Goal: Use online tool/utility: Utilize a website feature to perform a specific function

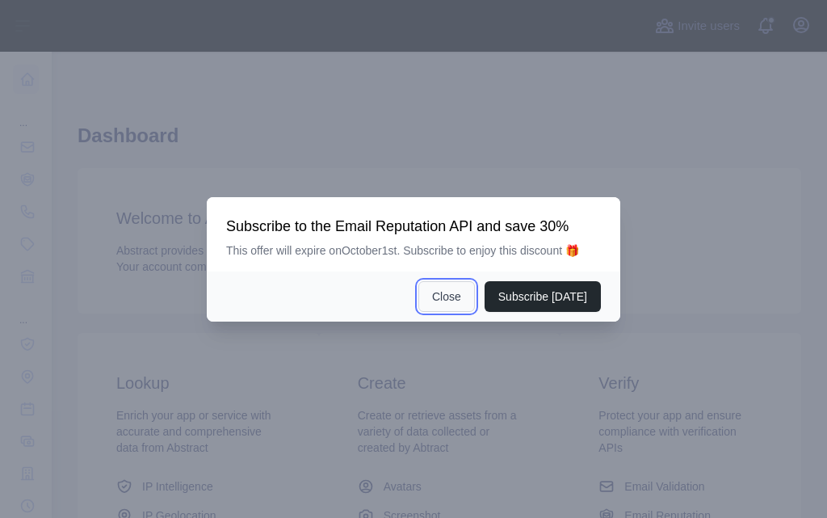
click at [464, 296] on button "Close" at bounding box center [446, 296] width 57 height 31
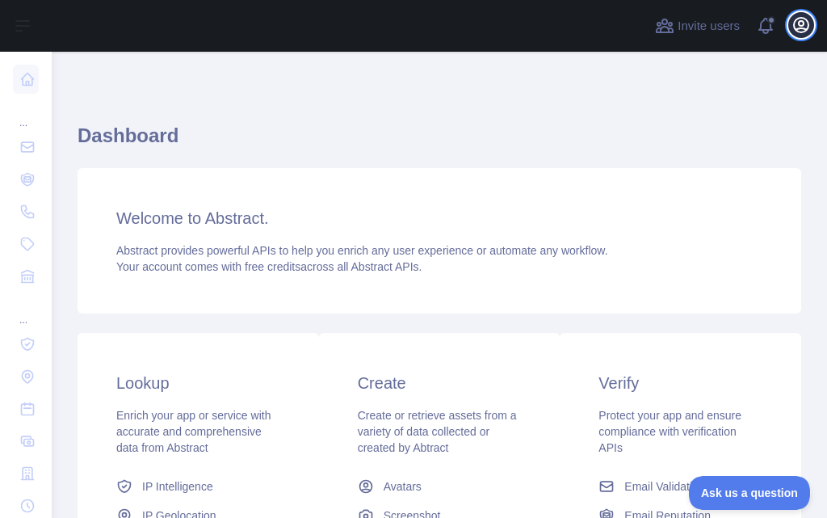
click at [800, 28] on icon "button" at bounding box center [801, 25] width 15 height 15
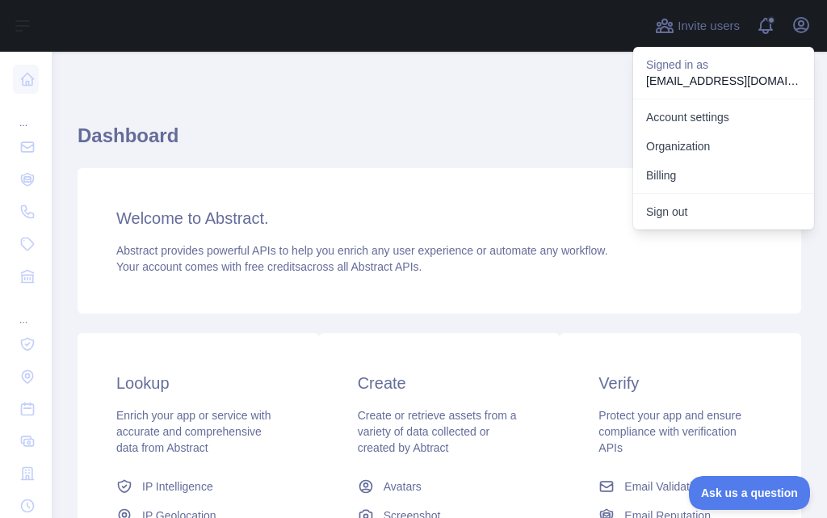
click at [567, 102] on div "Dashboard Welcome to Abstract. Abstract provides powerful APIs to help you enri…" at bounding box center [440, 398] width 724 height 617
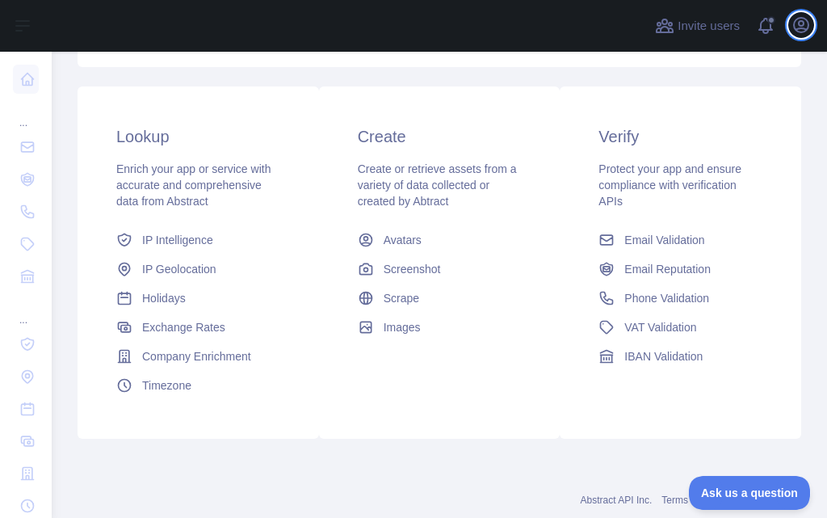
scroll to position [249, 0]
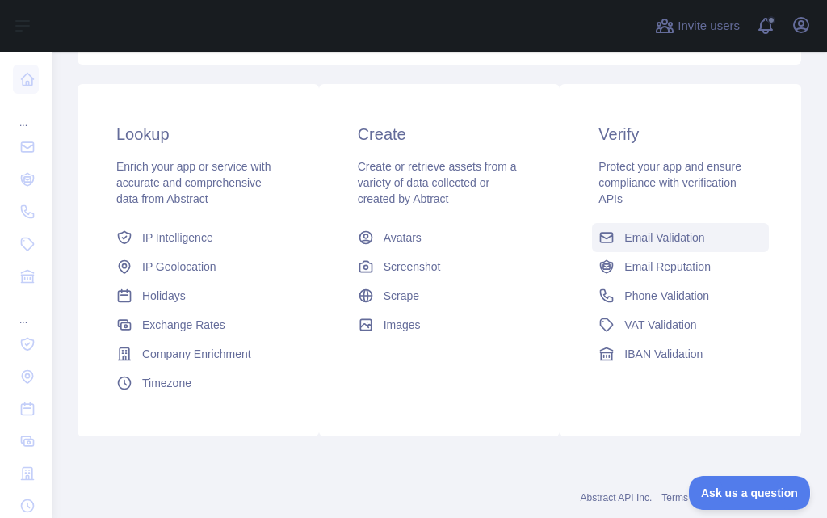
click at [661, 240] on span "Email Validation" at bounding box center [664, 237] width 80 height 16
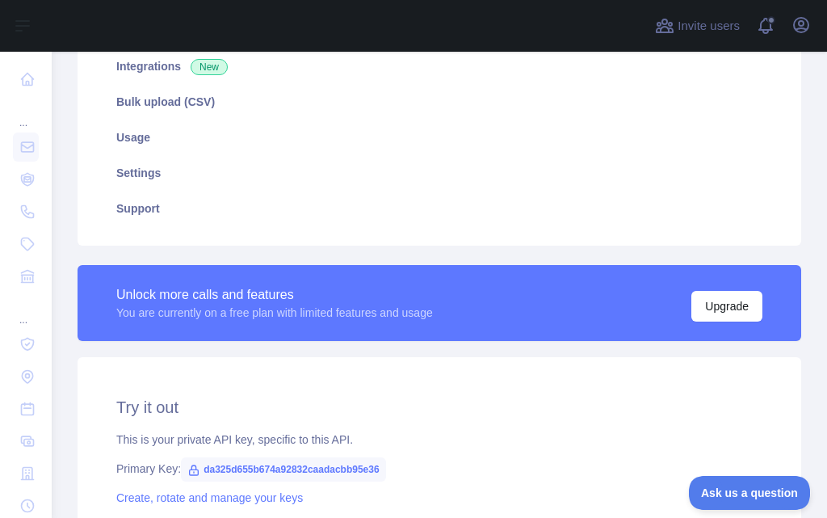
type textarea "**********"
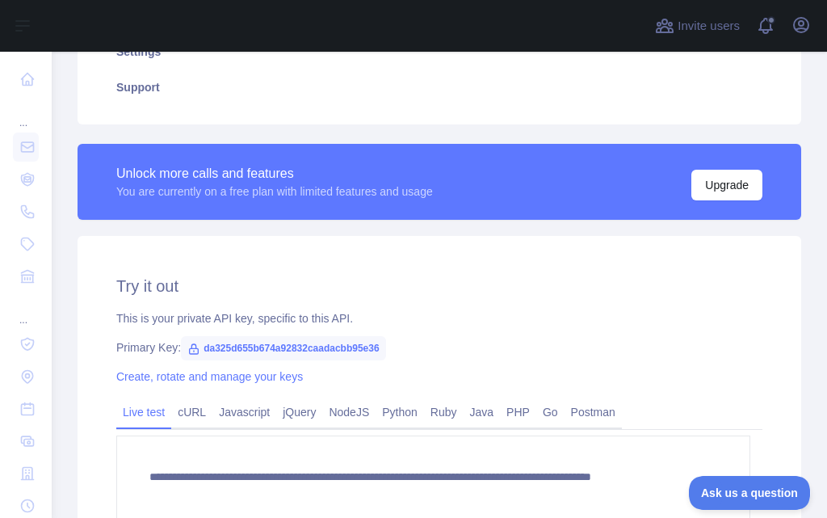
scroll to position [464, 0]
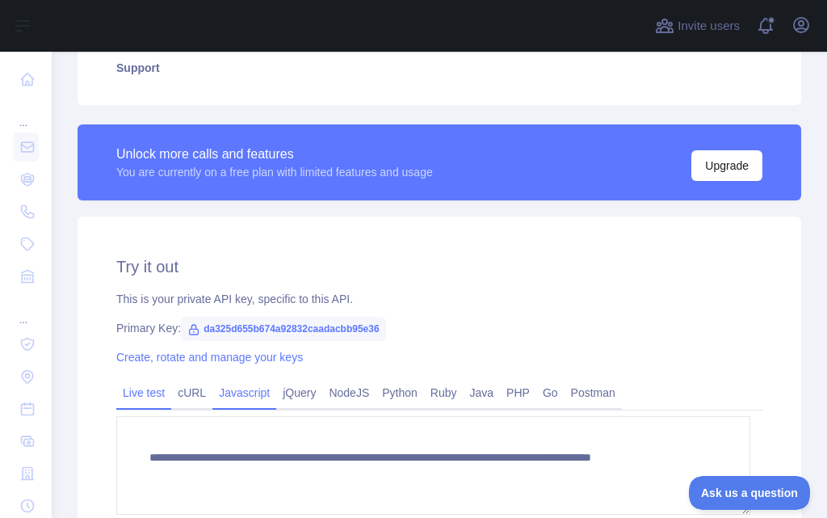
click at [245, 403] on link "Javascript" at bounding box center [244, 393] width 64 height 26
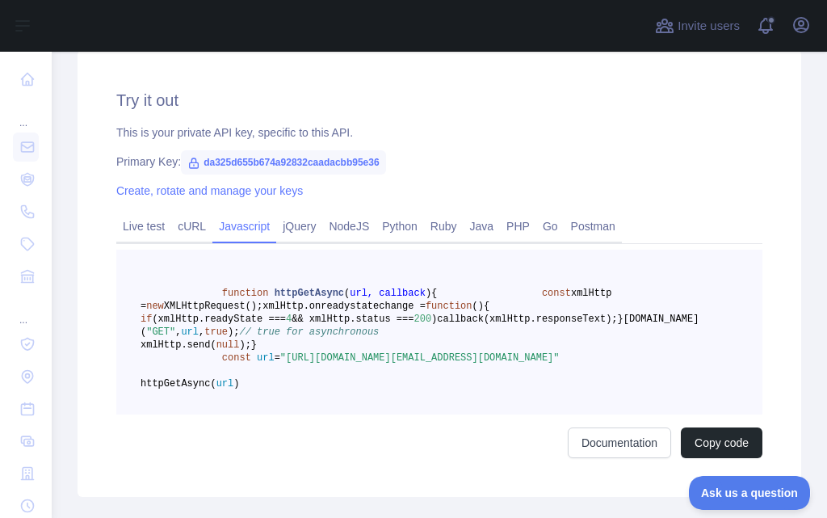
scroll to position [651, 0]
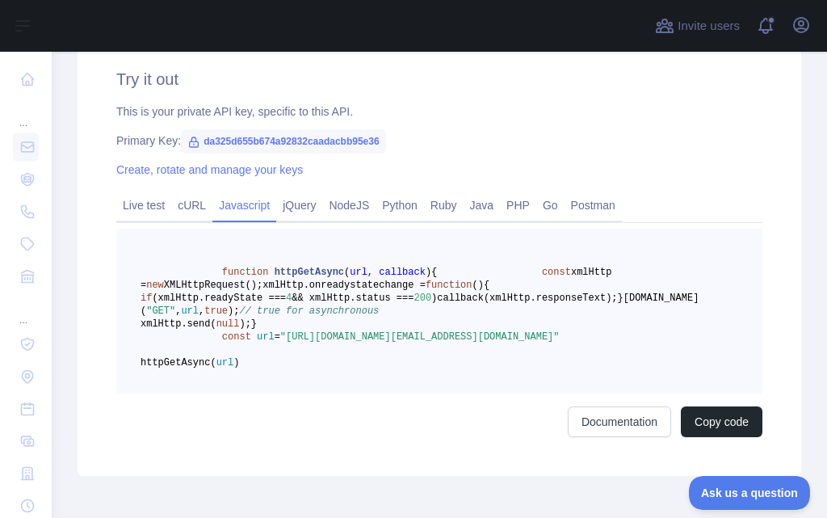
drag, startPoint x: 487, startPoint y: 414, endPoint x: 183, endPoint y: 415, distance: 304.5
click at [280, 342] on span ""https://emailvalidation.abstractapi.com/v1/?api_key=da325d655b674a92832caadacb…" at bounding box center [419, 336] width 279 height 11
copy span "da325d655b674a92832caadacbb95e36&email=gawebint@gmail.com"
drag, startPoint x: 524, startPoint y: 401, endPoint x: 304, endPoint y: 398, distance: 220.5
click at [304, 393] on pre "function httpGetAsync ( url, callback ) { const xmlHttp = new XMLHttpRequest();…" at bounding box center [439, 311] width 646 height 165
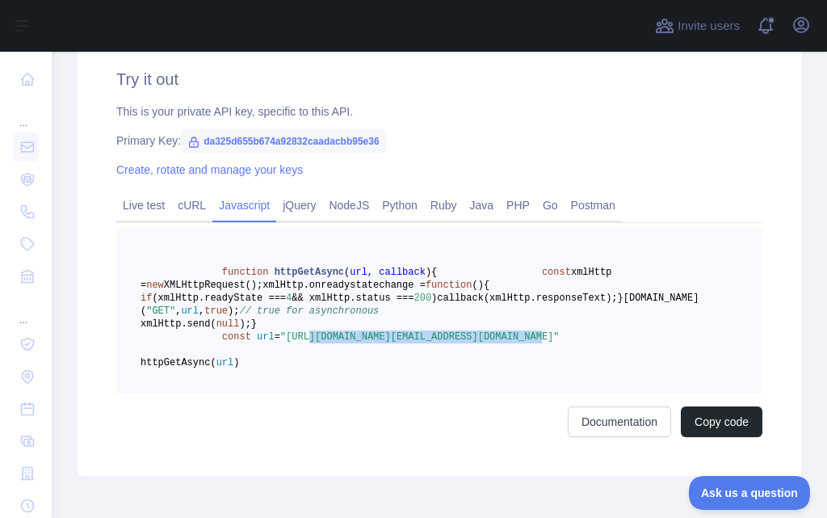
click at [532, 393] on pre "function httpGetAsync ( url, callback ) { const xmlHttp = new XMLHttpRequest();…" at bounding box center [439, 311] width 646 height 165
drag, startPoint x: 496, startPoint y: 418, endPoint x: 139, endPoint y: 396, distance: 357.7
click at [139, 393] on pre "function httpGetAsync ( url, callback ) { const xmlHttp = new XMLHttpRequest();…" at bounding box center [439, 311] width 646 height 165
copy span "const url = "https://emailvalidation.abstractapi.com/v1/?api_key=da325d655b674a…"
click at [532, 384] on pre "function httpGetAsync ( url, callback ) { const xmlHttp = new XMLHttpRequest();…" at bounding box center [439, 311] width 646 height 165
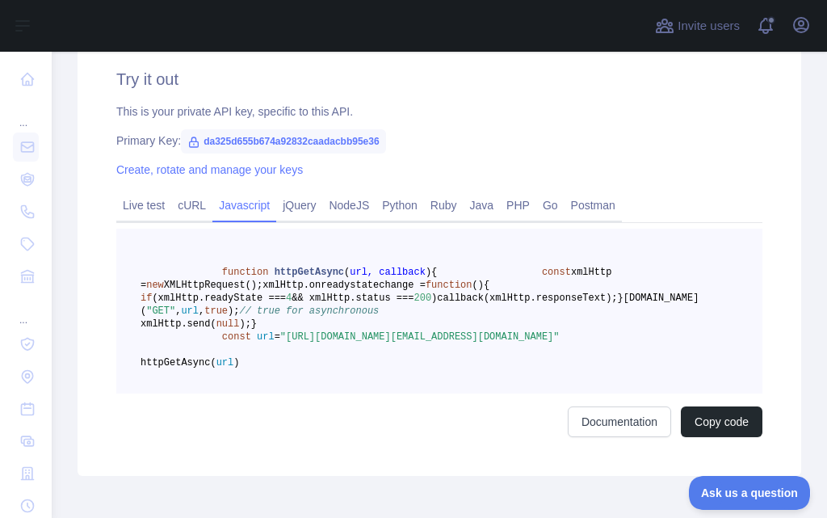
drag, startPoint x: 528, startPoint y: 397, endPoint x: 271, endPoint y: 397, distance: 256.8
click at [271, 393] on pre "function httpGetAsync ( url, callback ) { const xmlHttp = new XMLHttpRequest();…" at bounding box center [439, 311] width 646 height 165
drag, startPoint x: 491, startPoint y: 420, endPoint x: 134, endPoint y: 404, distance: 357.3
click at [134, 393] on pre "function httpGetAsync ( url, callback ) { const xmlHttp = new XMLHttpRequest();…" at bounding box center [439, 311] width 646 height 165
copy span "const url = "https://emailvalidation.abstractapi.com/v1/?api_key=da325d655b674a…"
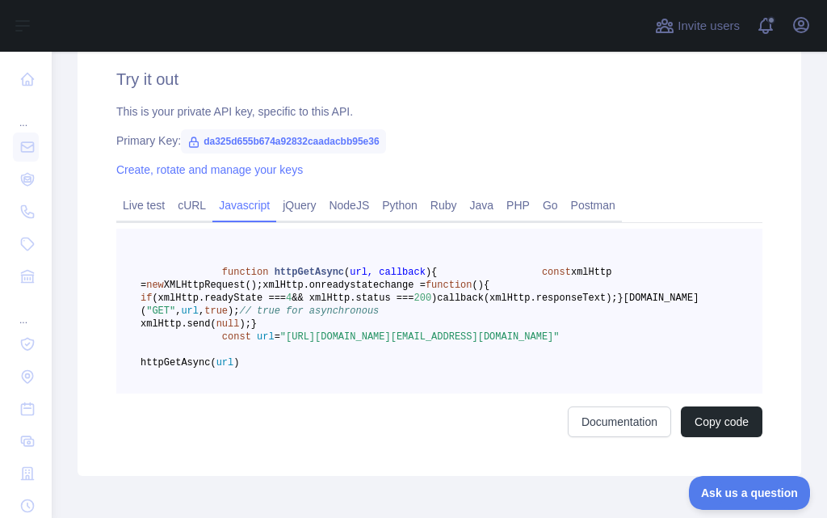
click at [329, 393] on pre "function httpGetAsync ( url, callback ) { const xmlHttp = new XMLHttpRequest();…" at bounding box center [439, 311] width 646 height 165
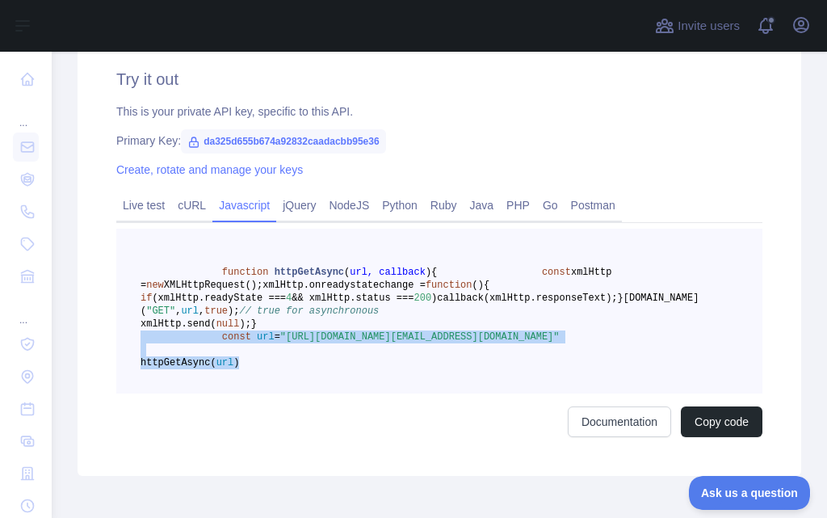
drag, startPoint x: 316, startPoint y: 441, endPoint x: 141, endPoint y: 401, distance: 179.1
click at [141, 393] on pre "function httpGetAsync ( url, callback ) { const xmlHttp = new XMLHttpRequest();…" at bounding box center [439, 311] width 646 height 165
copy code "const url = "https://emailvalidation.abstractapi.com/v1/?api_key=da325d655b674a…"
click at [489, 393] on pre "function httpGetAsync ( url, callback ) { const xmlHttp = new XMLHttpRequest();…" at bounding box center [439, 311] width 646 height 165
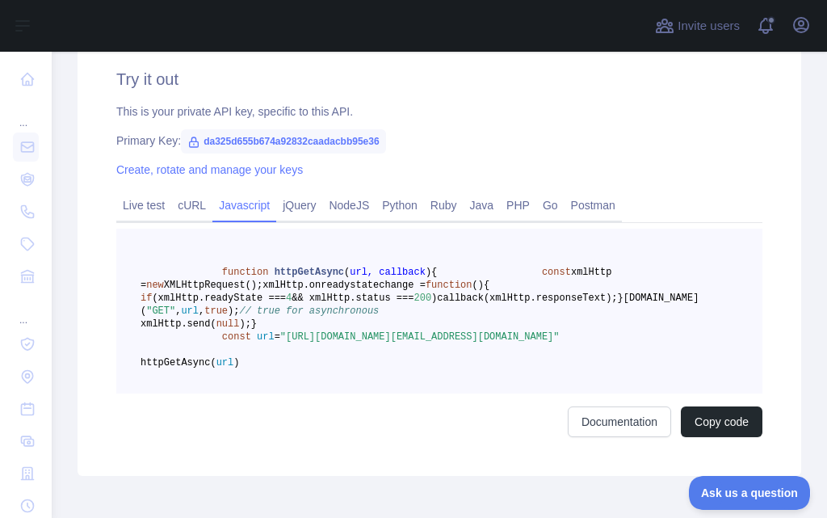
drag, startPoint x: 183, startPoint y: 415, endPoint x: 487, endPoint y: 418, distance: 303.7
click at [487, 342] on span ""https://emailvalidation.abstractapi.com/v1/?api_key=da325d655b674a92832caadacb…" at bounding box center [419, 336] width 279 height 11
copy span "da325d655b674a92832caadacbb95e36&email=gawebint@gmail.com"
drag, startPoint x: 312, startPoint y: 439, endPoint x: 210, endPoint y: 440, distance: 101.8
click at [210, 393] on pre "function httpGetAsync ( url, callback ) { const xmlHttp = new XMLHttpRequest();…" at bounding box center [439, 311] width 646 height 165
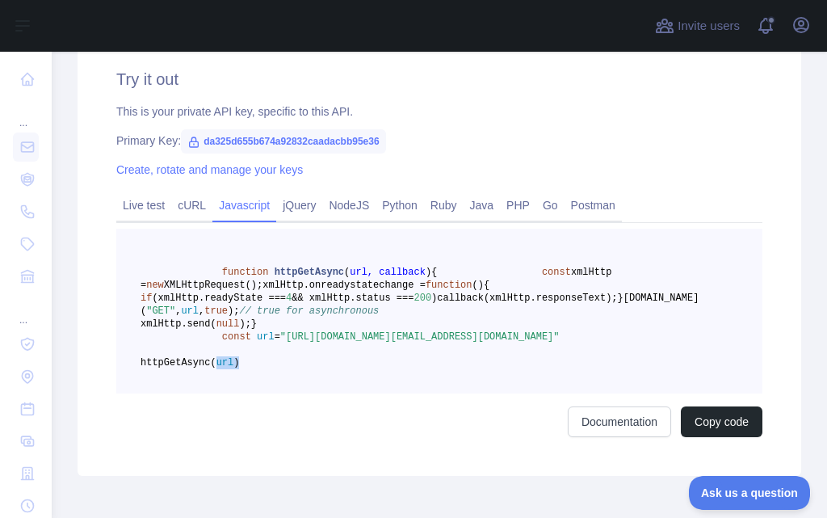
copy span "httpGetAsync( url )"
click at [143, 209] on link "Live test" at bounding box center [143, 205] width 55 height 26
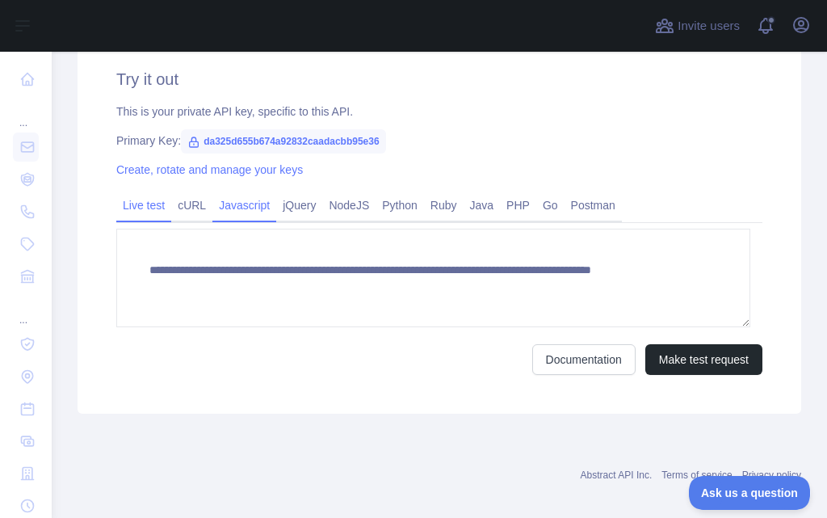
click at [232, 209] on link "Javascript" at bounding box center [244, 205] width 64 height 26
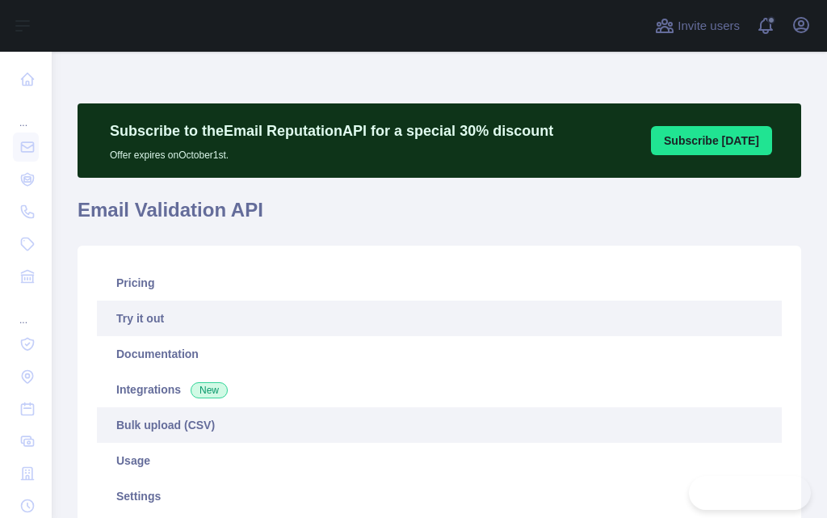
click at [593, 390] on link "Integrations New" at bounding box center [439, 390] width 685 height 36
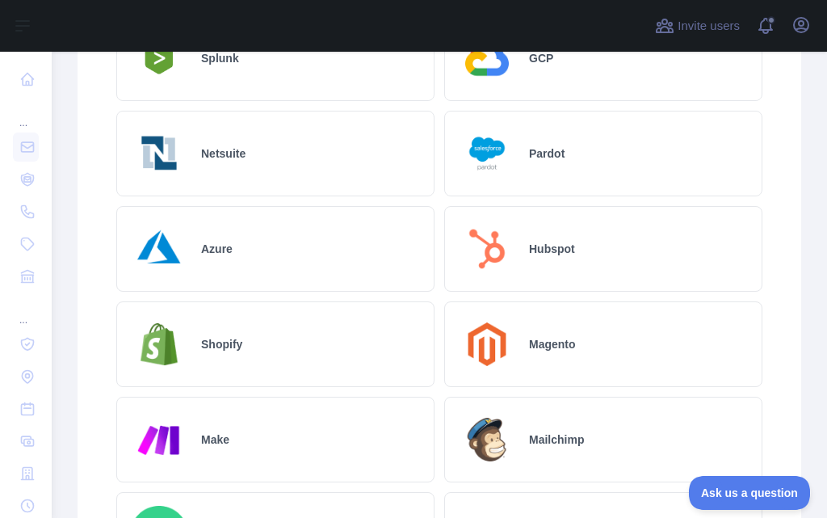
scroll to position [1026, 0]
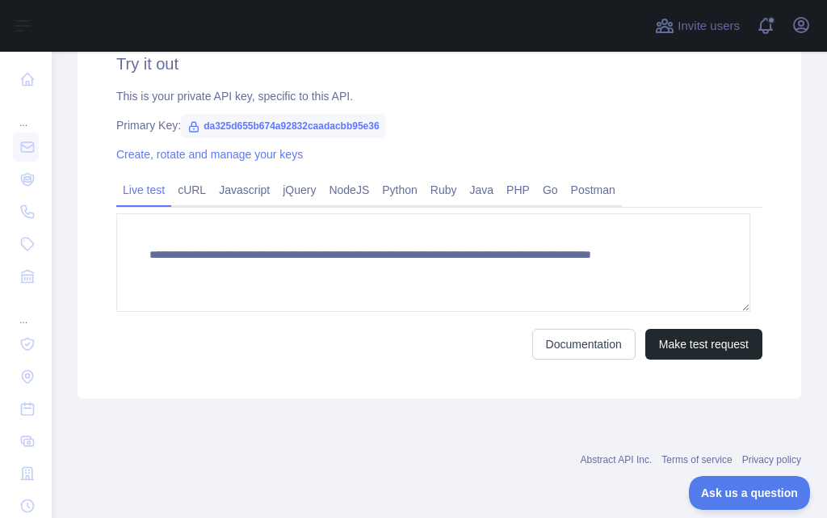
scroll to position [666, 0]
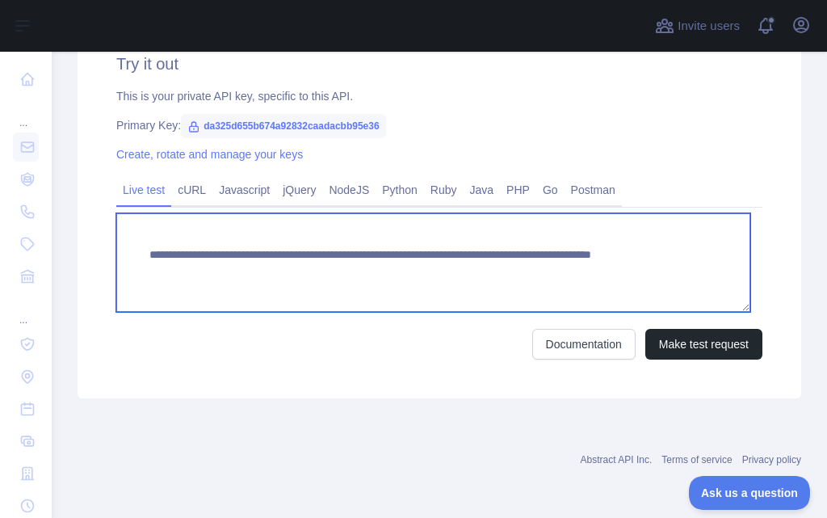
drag, startPoint x: 545, startPoint y: 269, endPoint x: 196, endPoint y: 265, distance: 348.9
click at [196, 265] on textarea "**********" at bounding box center [433, 262] width 634 height 99
click at [470, 225] on textarea "**********" at bounding box center [433, 262] width 634 height 99
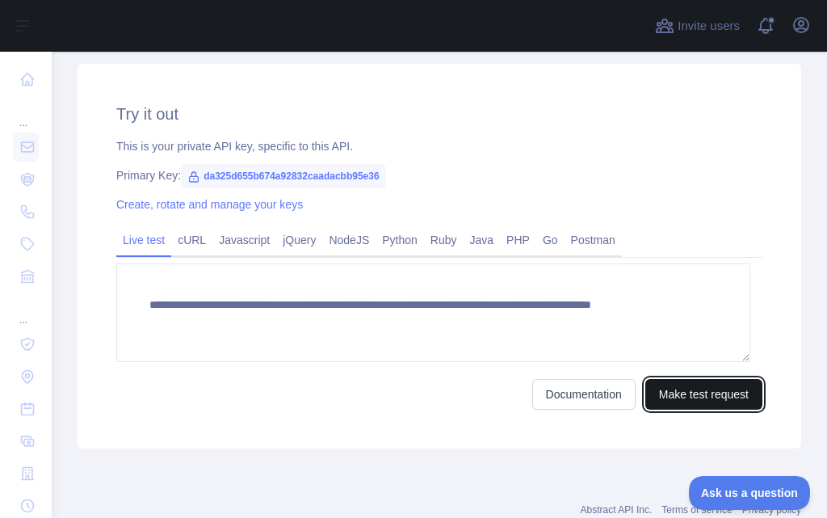
click at [684, 394] on button "Make test request" at bounding box center [703, 394] width 117 height 31
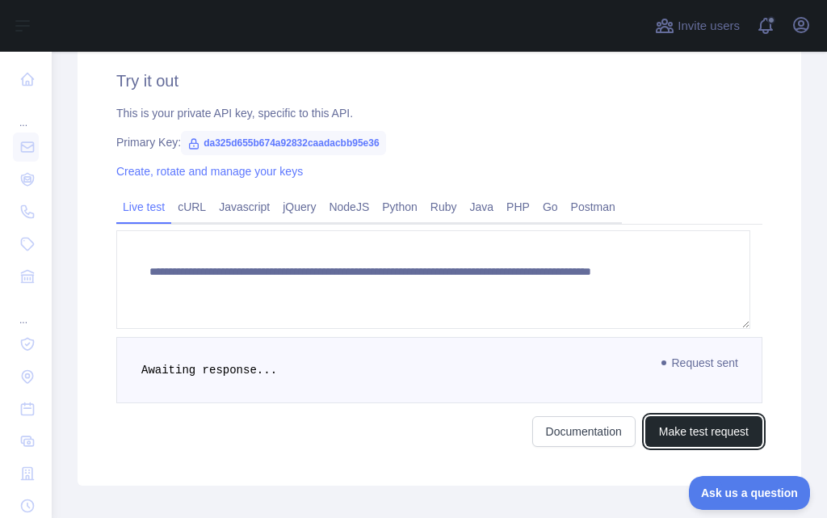
scroll to position [737, 0]
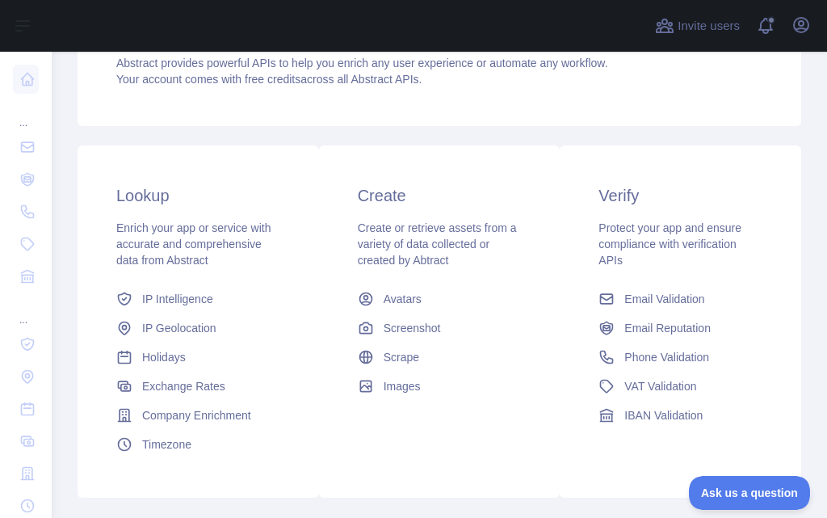
scroll to position [269, 0]
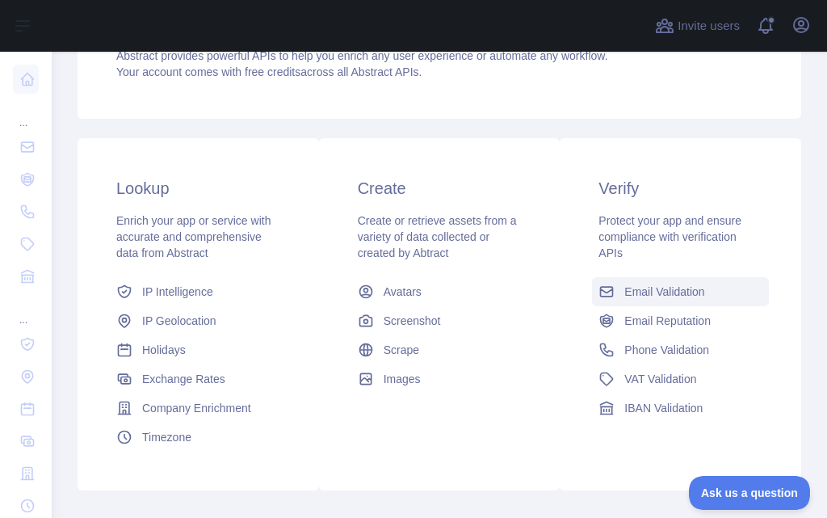
click at [652, 288] on span "Email Validation" at bounding box center [664, 291] width 80 height 16
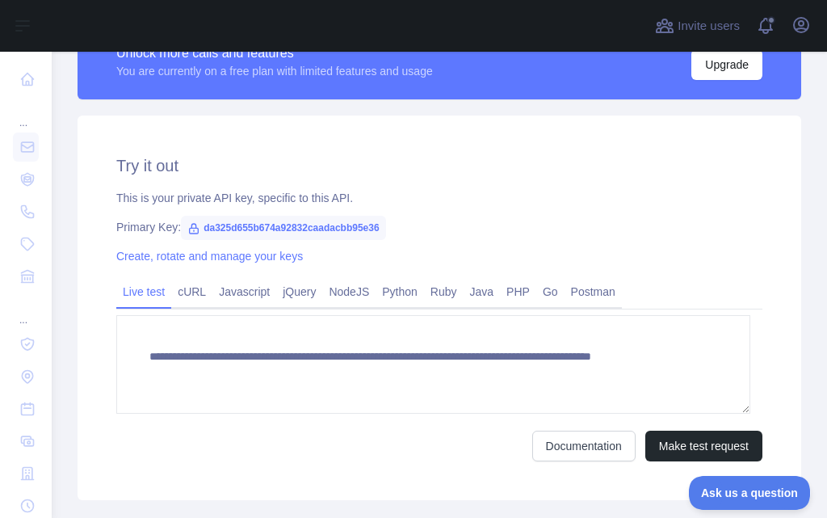
scroll to position [596, 0]
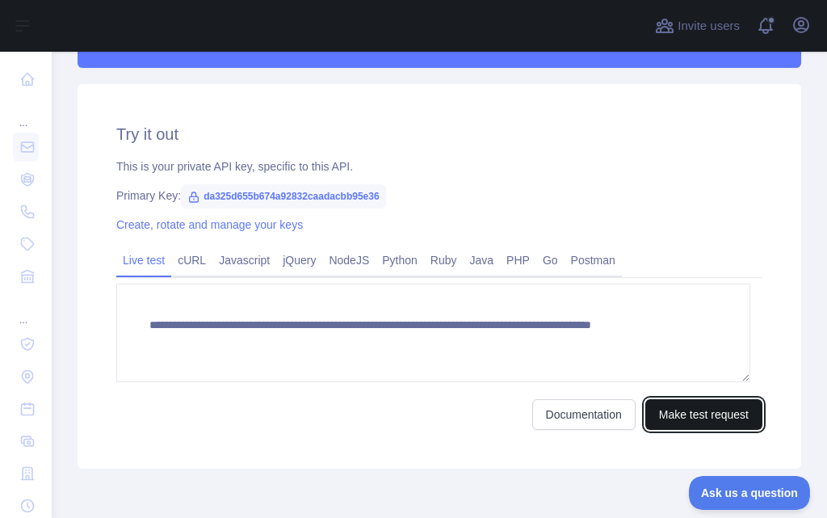
click at [674, 417] on button "Make test request" at bounding box center [703, 414] width 117 height 31
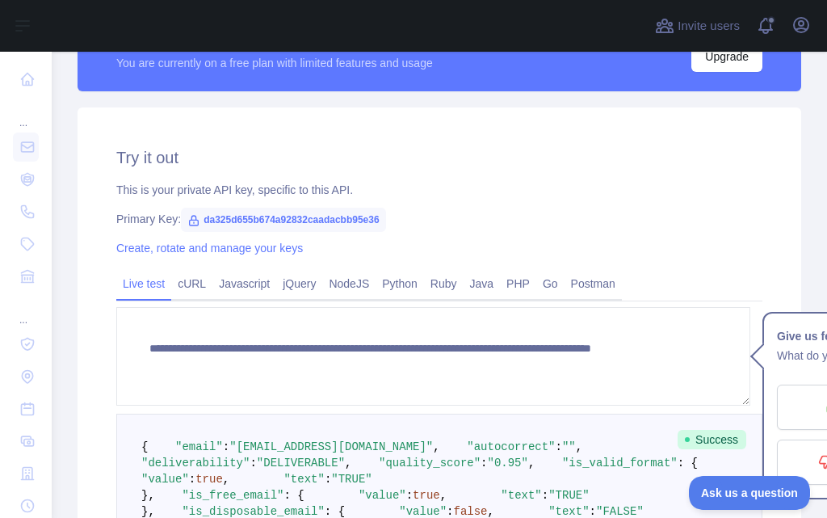
scroll to position [536, 0]
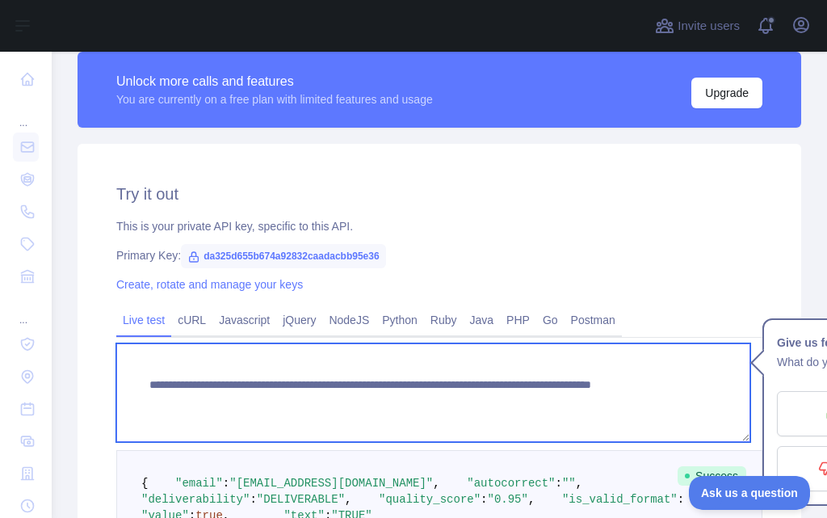
click at [544, 403] on textarea "**********" at bounding box center [433, 392] width 634 height 99
drag, startPoint x: 657, startPoint y: 384, endPoint x: 138, endPoint y: 396, distance: 518.7
click at [138, 396] on textarea "**********" at bounding box center [433, 392] width 634 height 99
type textarea "**********"
click at [486, 401] on textarea "**********" at bounding box center [433, 392] width 634 height 99
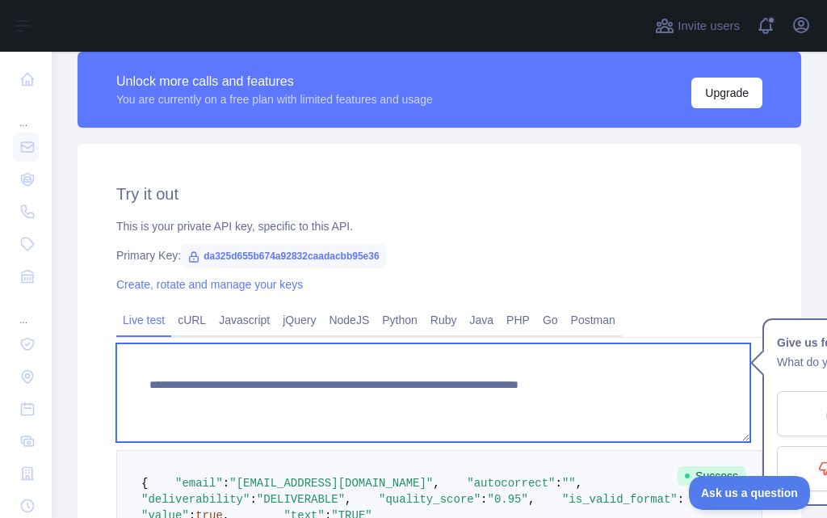
drag, startPoint x: 654, startPoint y: 384, endPoint x: 414, endPoint y: 389, distance: 240.7
click at [414, 389] on textarea "**********" at bounding box center [433, 392] width 634 height 99
